Goal: Download file/media

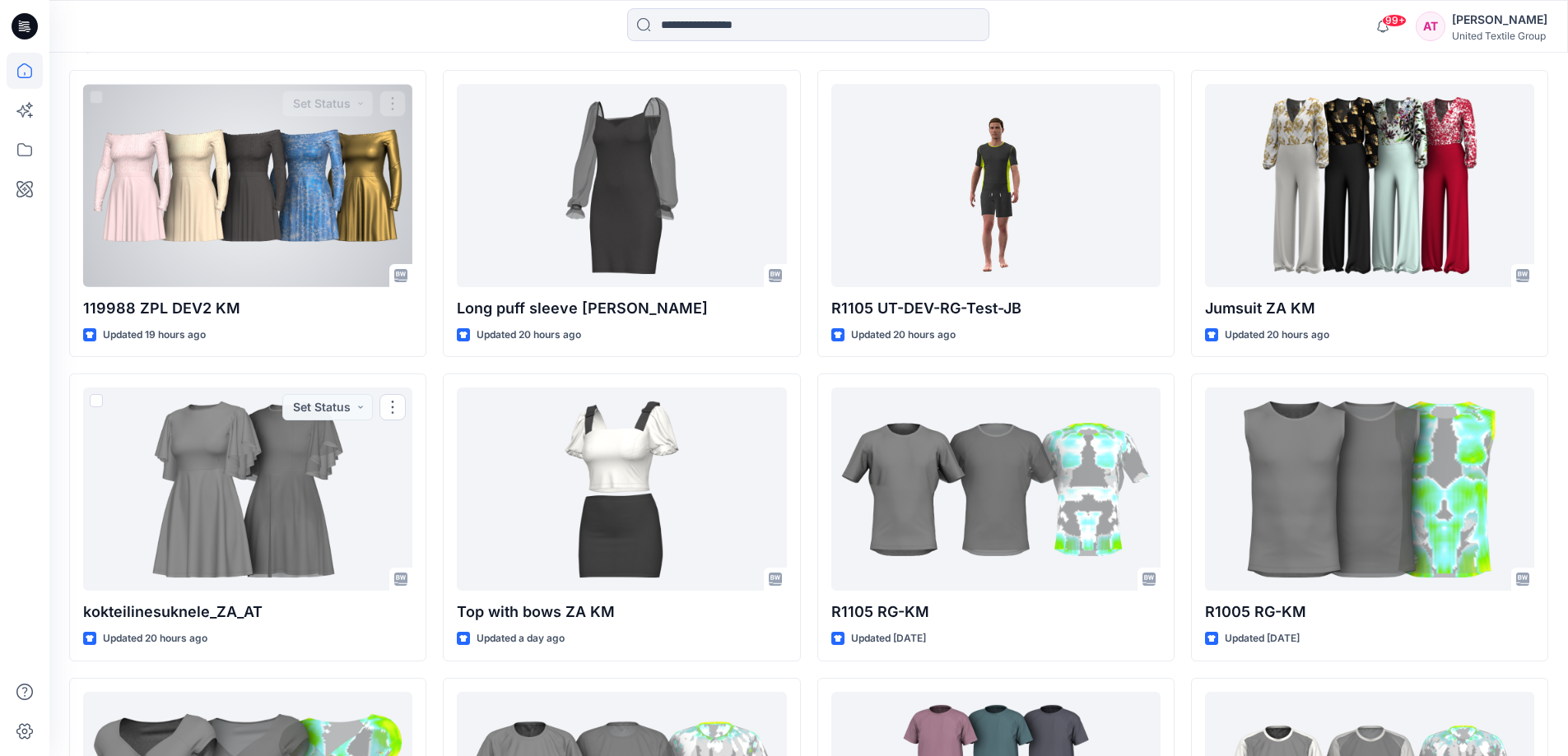
scroll to position [293, 0]
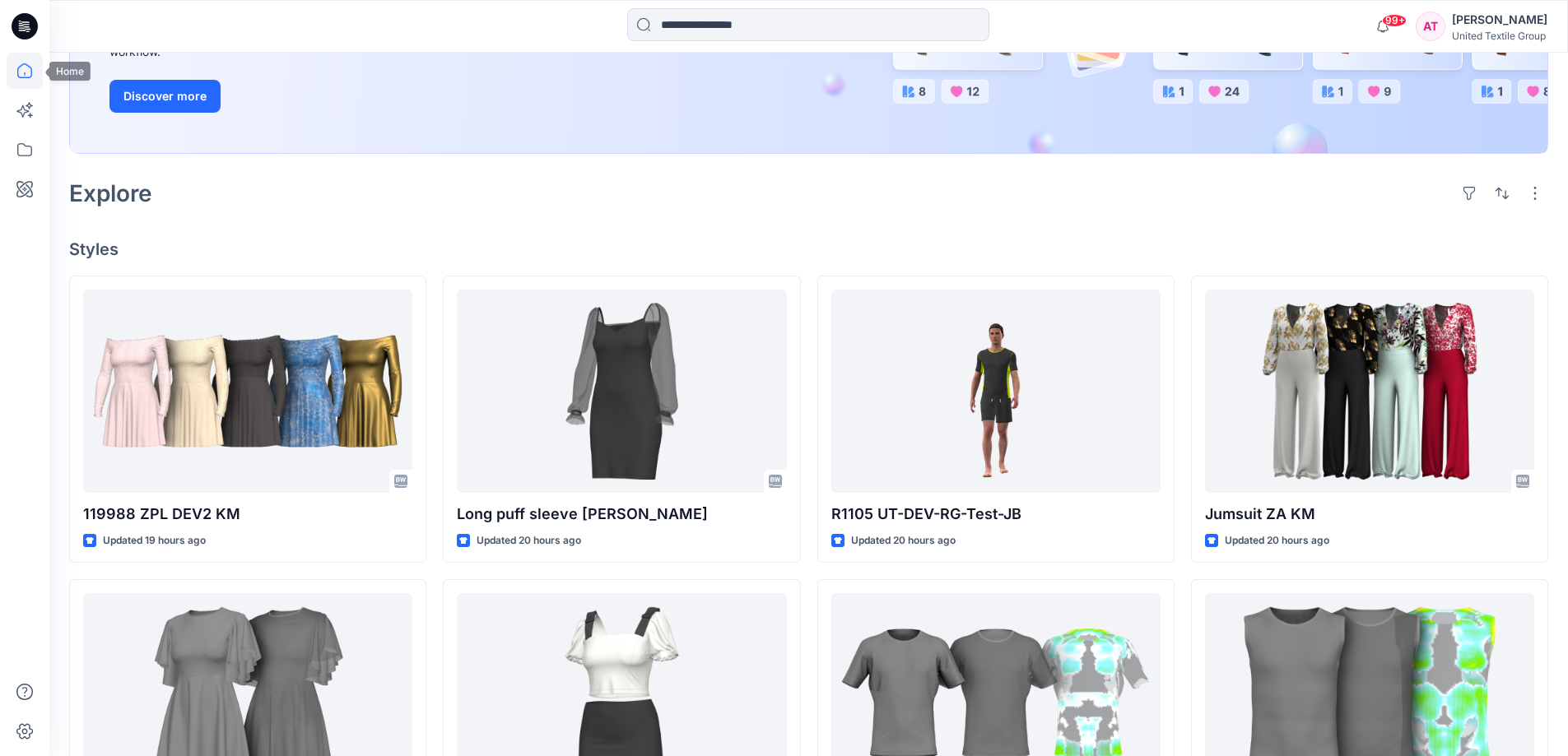
click at [26, 68] on icon at bounding box center [25, 71] width 36 height 36
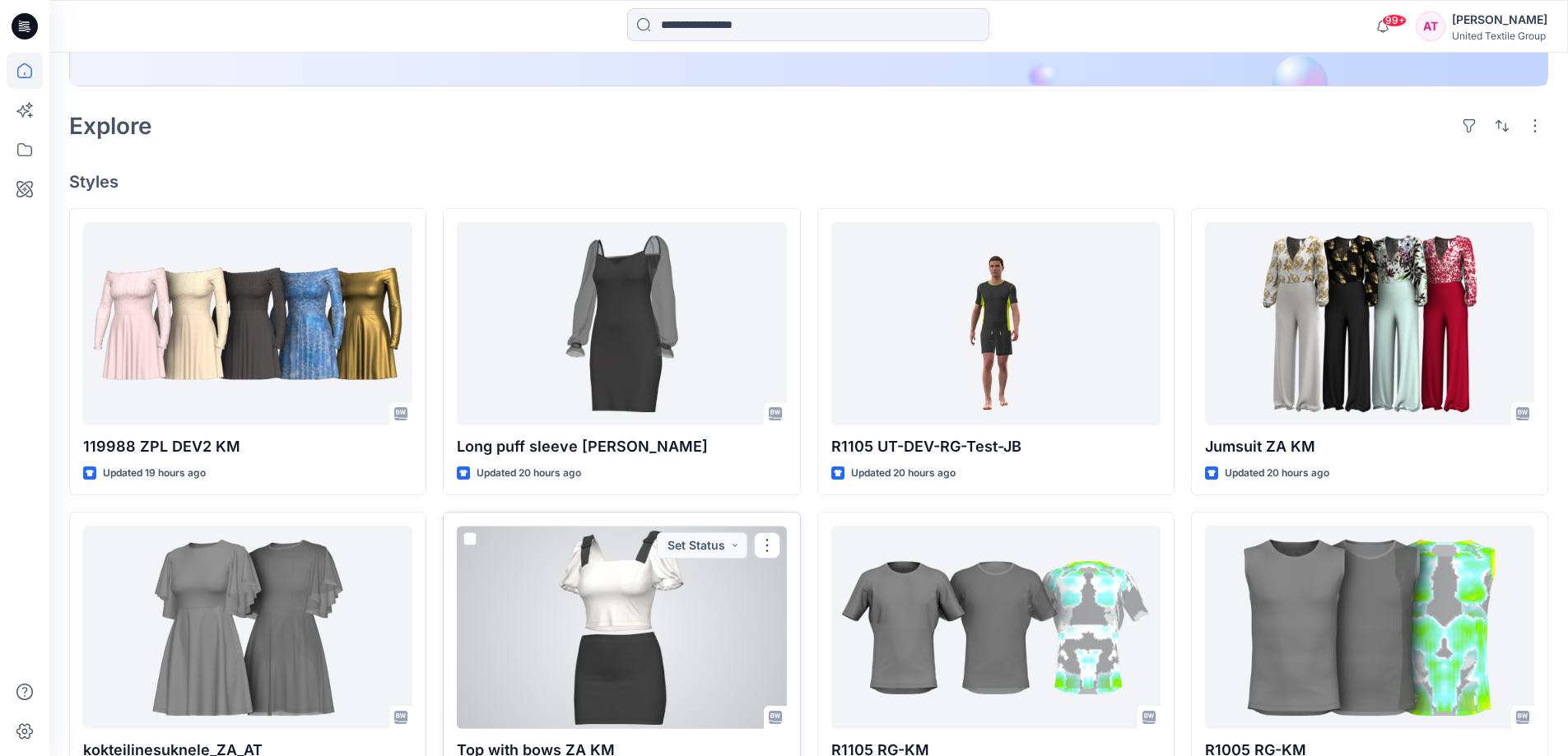
scroll to position [128, 0]
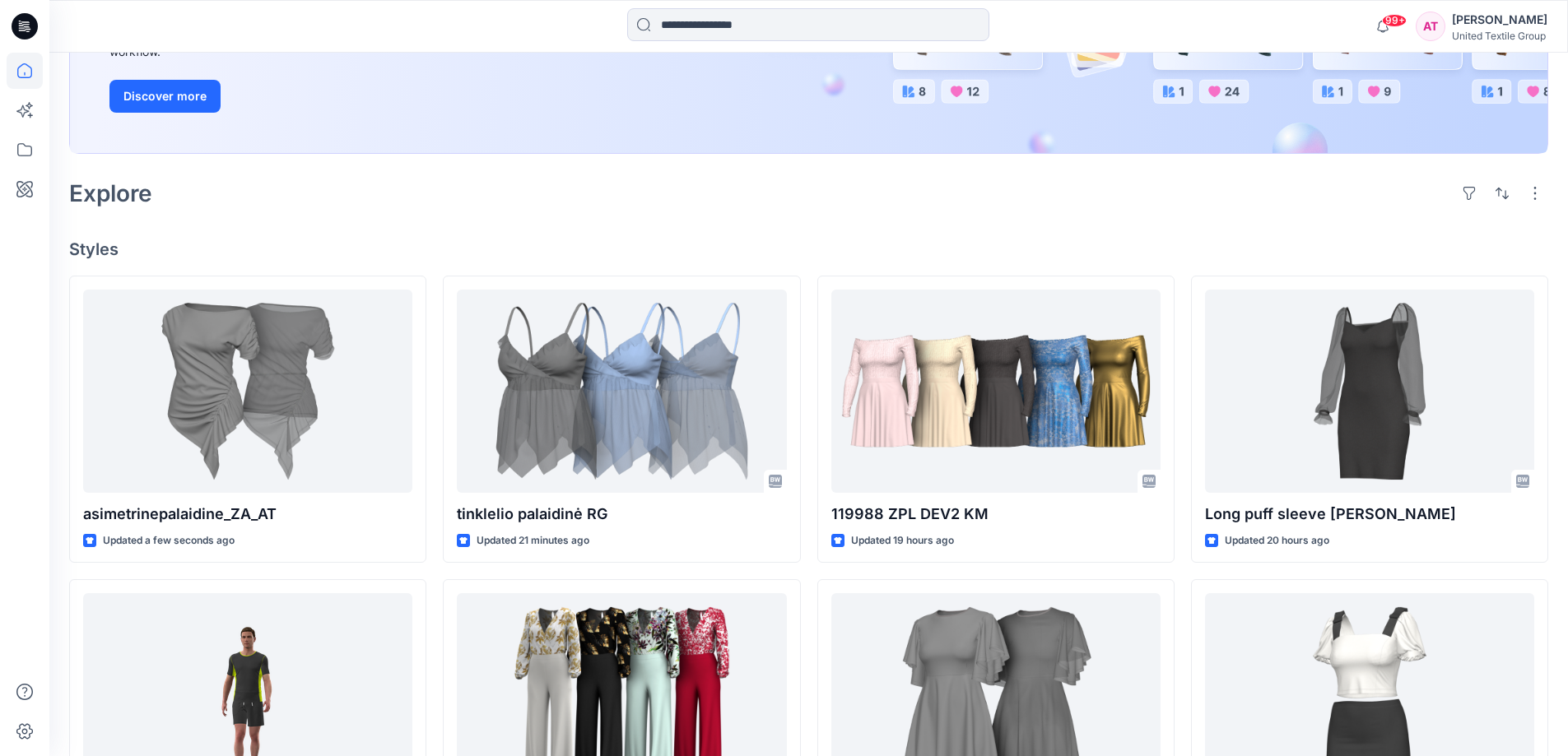
scroll to position [412, 0]
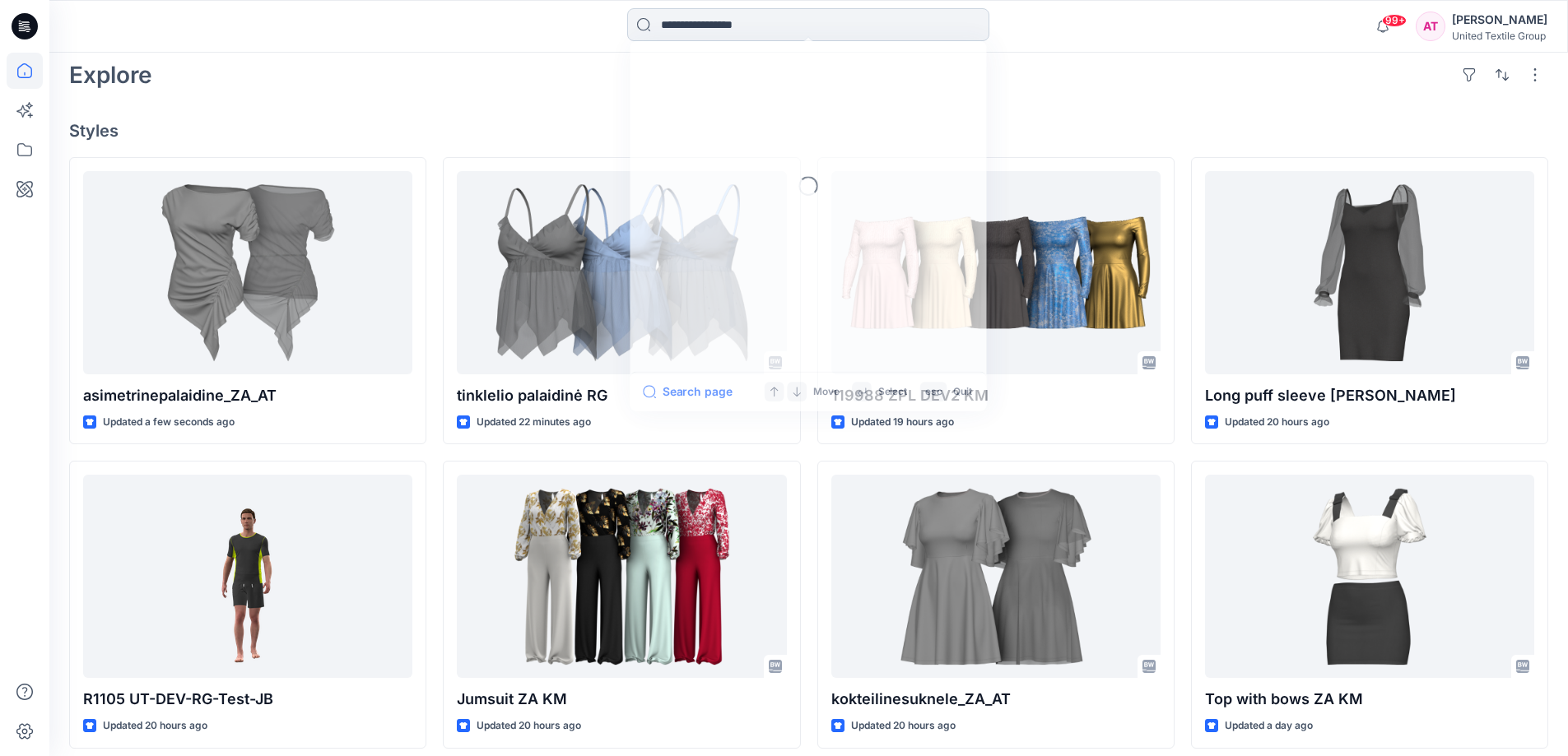
click at [684, 27] on input at bounding box center [808, 25] width 362 height 33
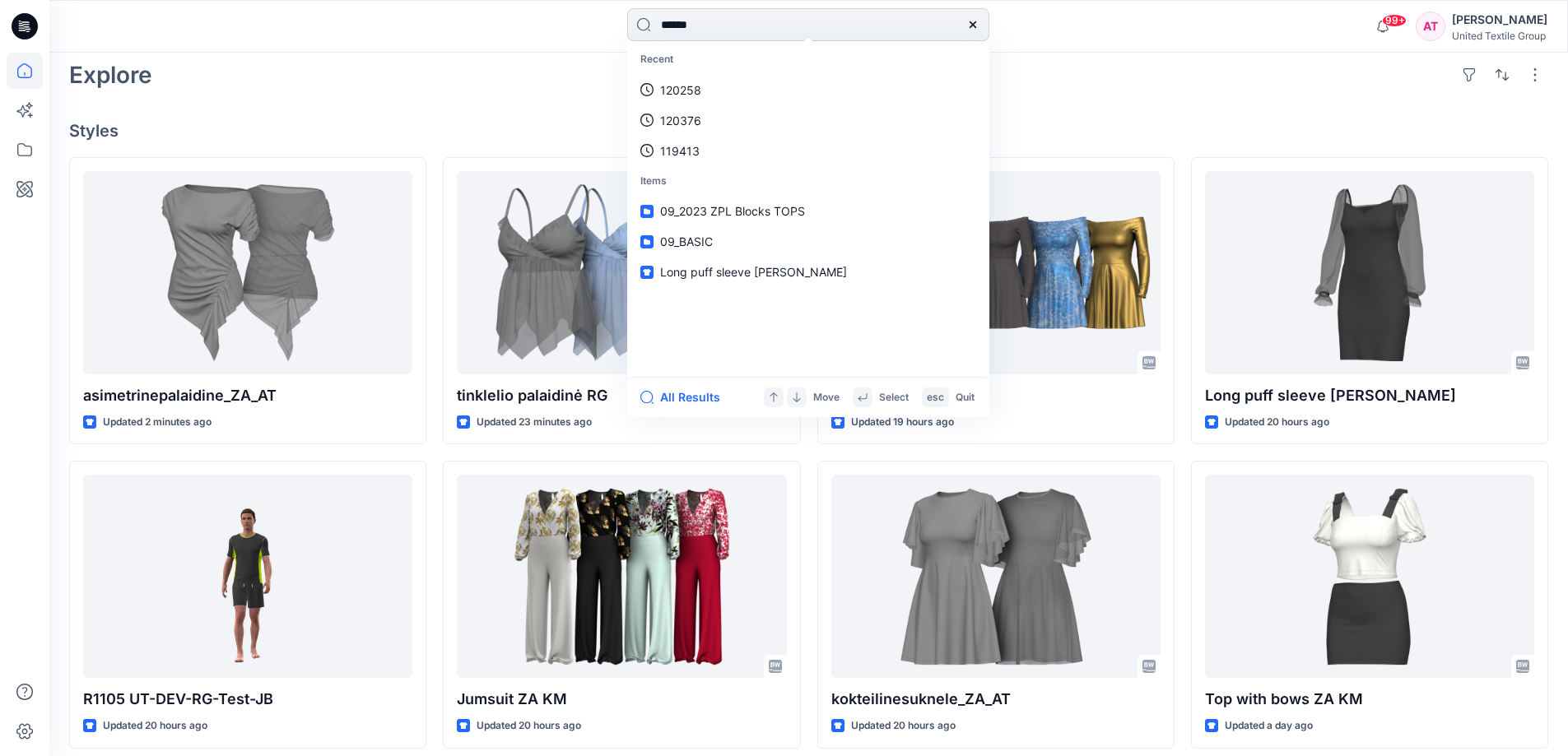
type input "******"
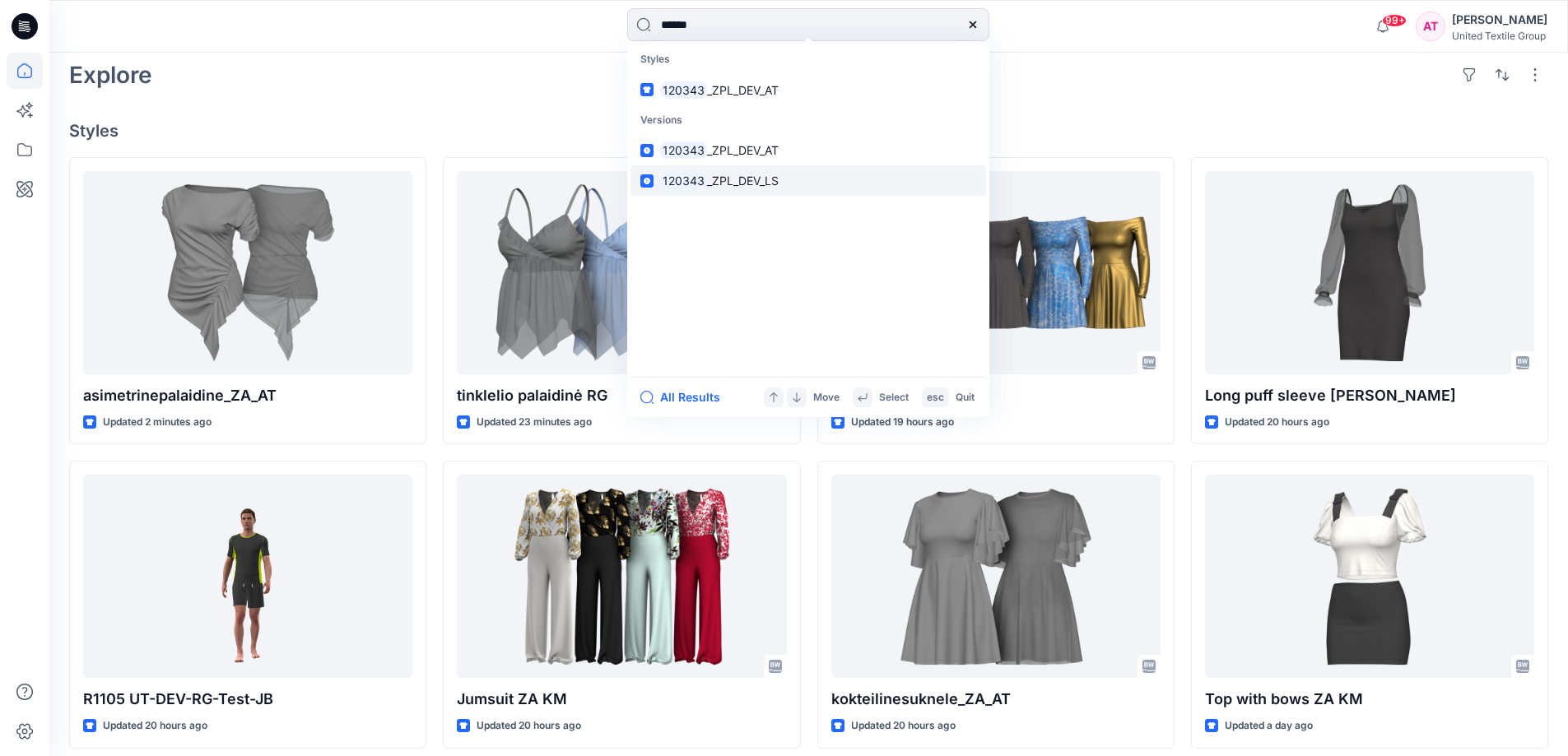
click at [707, 187] on span "_ZPL_DEV_LS" at bounding box center [742, 180] width 72 height 14
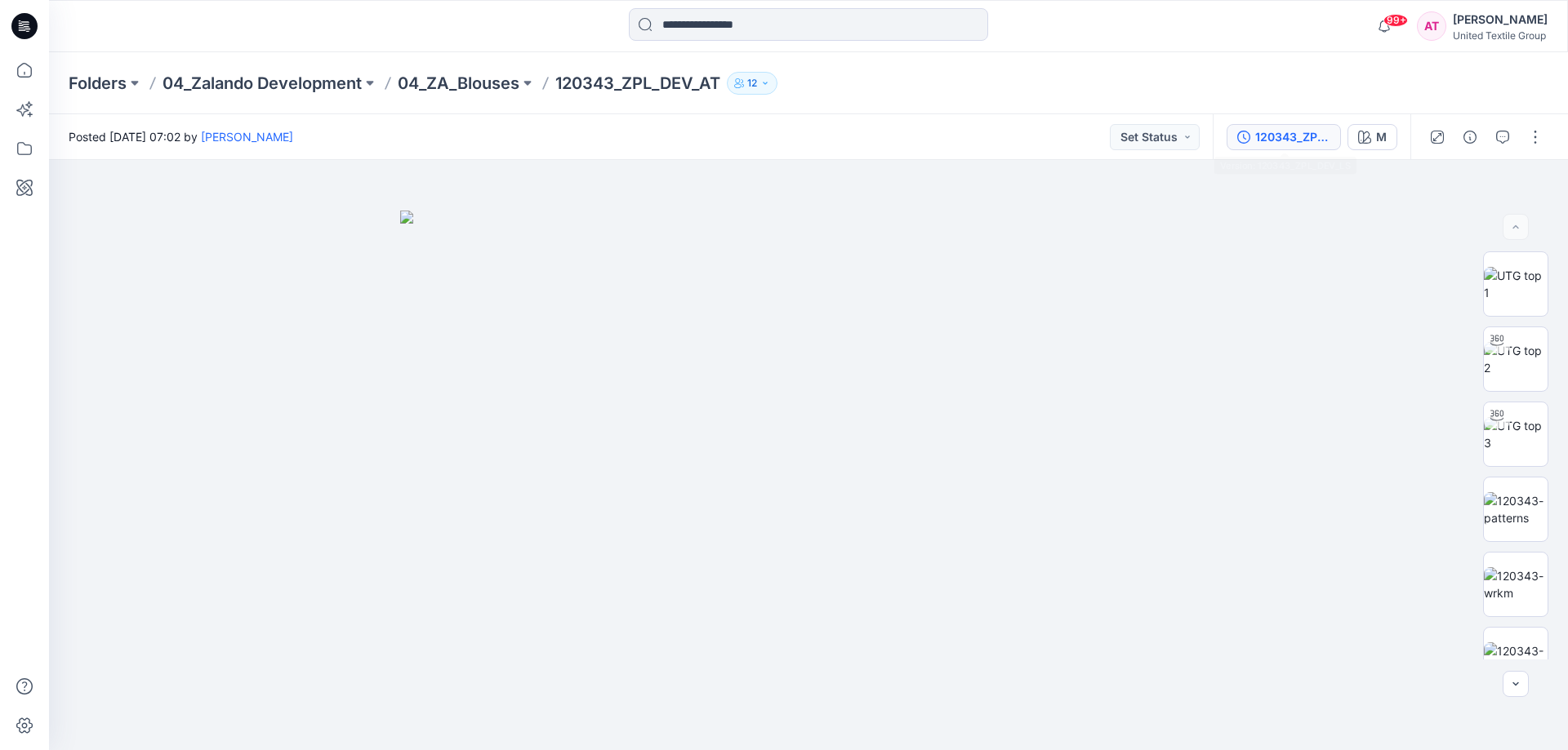
click at [1283, 137] on div "120343_ZPL_DEV_LS" at bounding box center [1292, 137] width 75 height 18
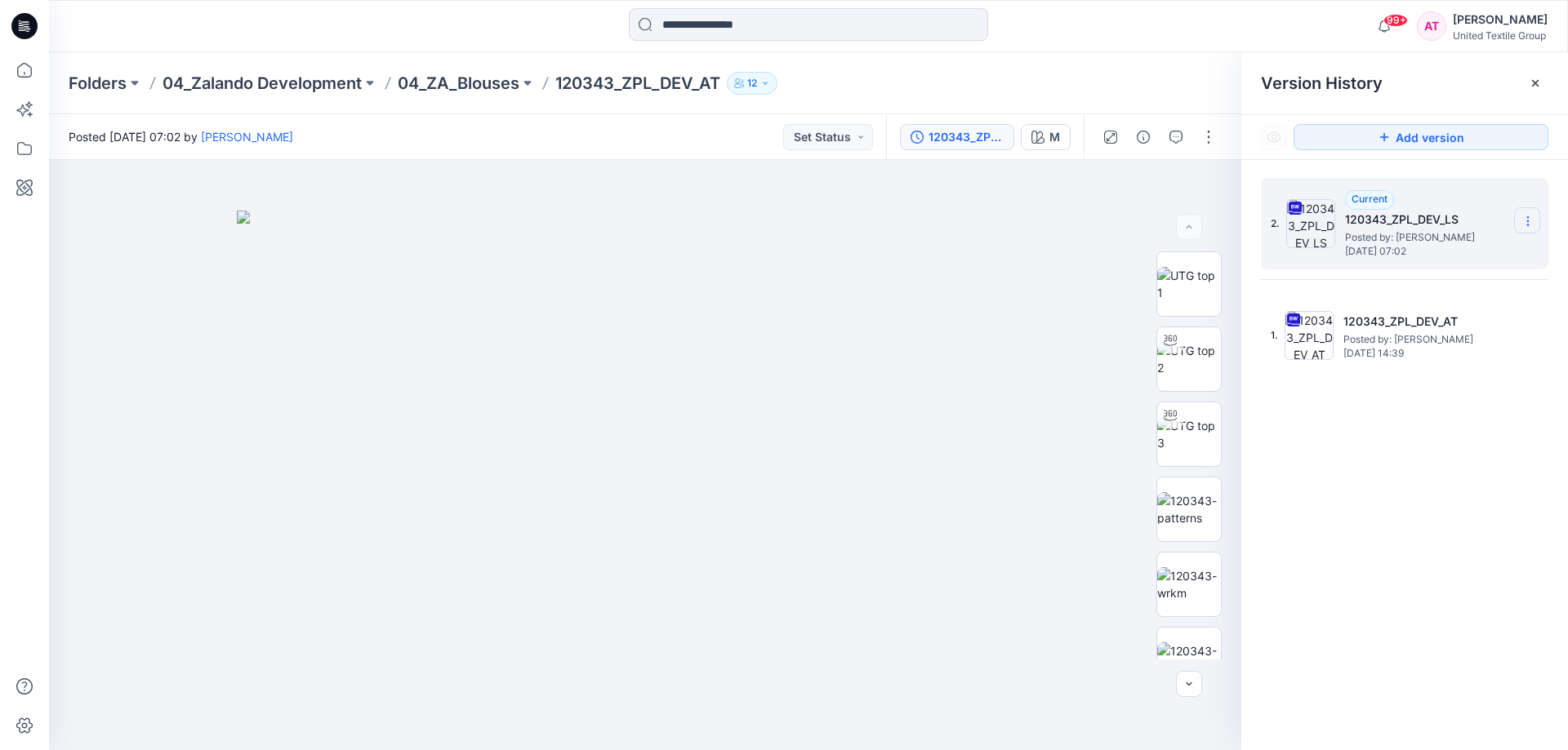
click at [1528, 217] on icon at bounding box center [1527, 217] width 1 height 1
click at [1440, 246] on span "Download Source BW File" at bounding box center [1444, 253] width 136 height 19
click at [1190, 648] on img at bounding box center [1188, 660] width 63 height 34
